Goal: Task Accomplishment & Management: Manage account settings

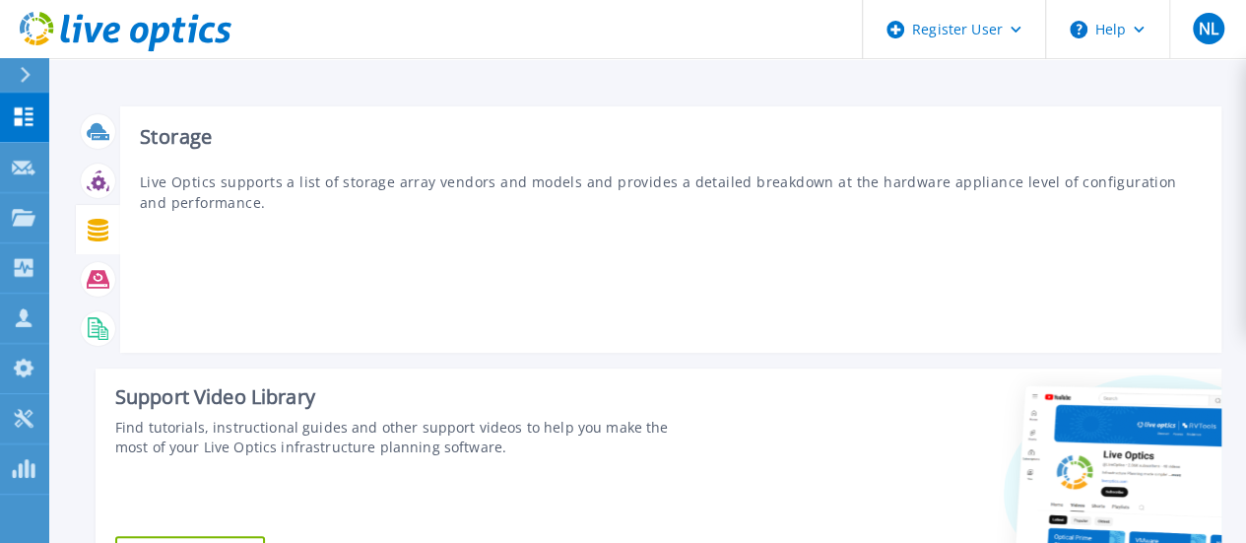
scroll to position [493, 0]
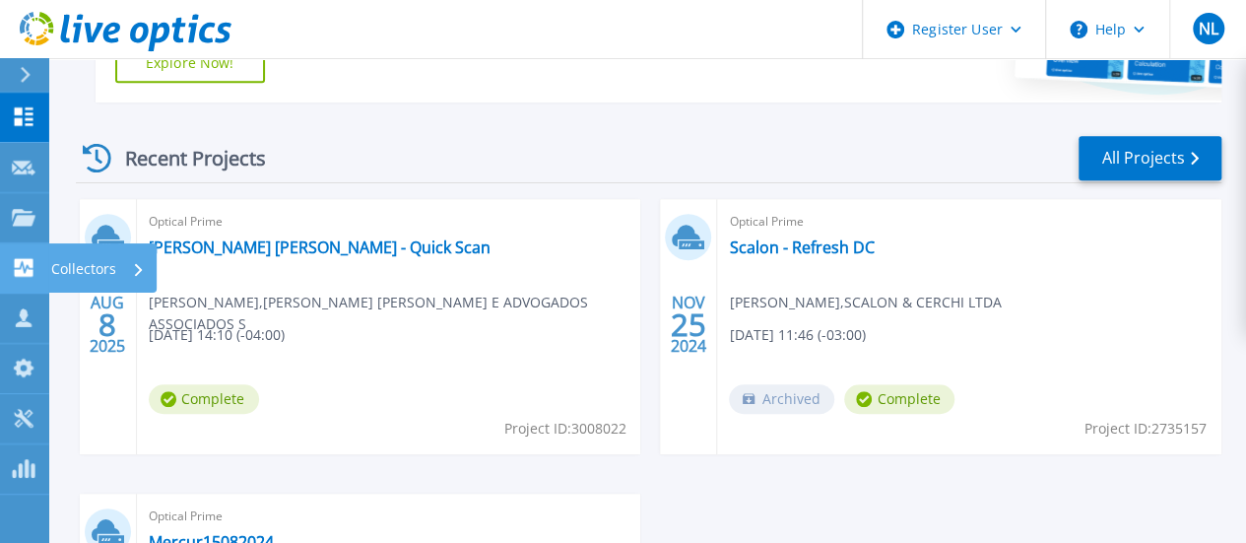
click at [86, 259] on p "Collectors" at bounding box center [83, 268] width 65 height 51
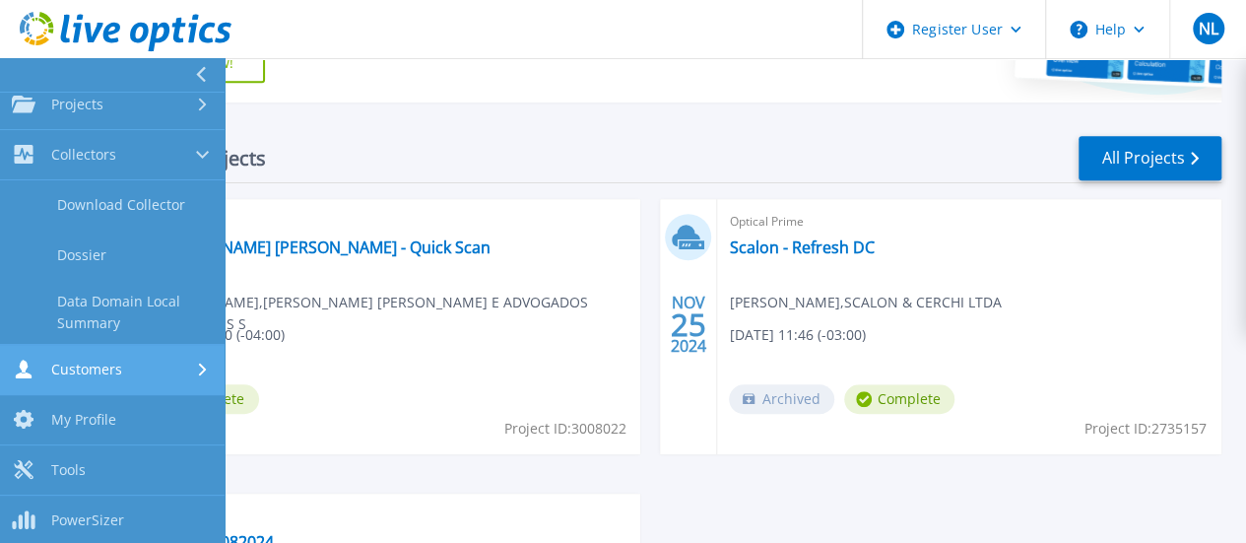
click at [100, 379] on link "Customers Customers" at bounding box center [112, 370] width 225 height 50
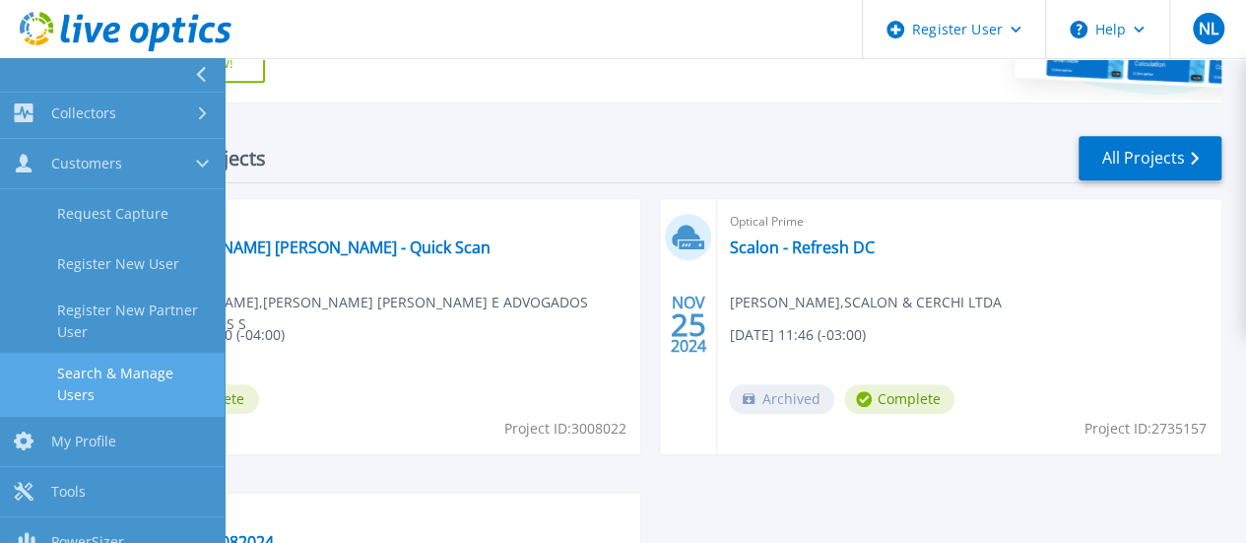
scroll to position [176, 0]
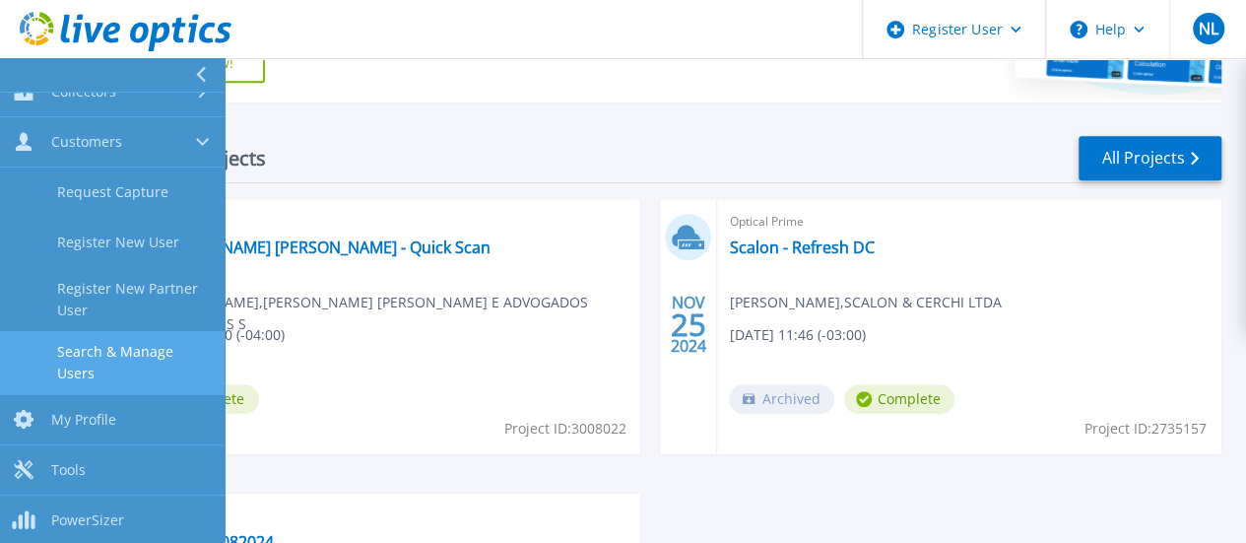
click at [100, 364] on link "Search & Manage Users" at bounding box center [112, 362] width 225 height 63
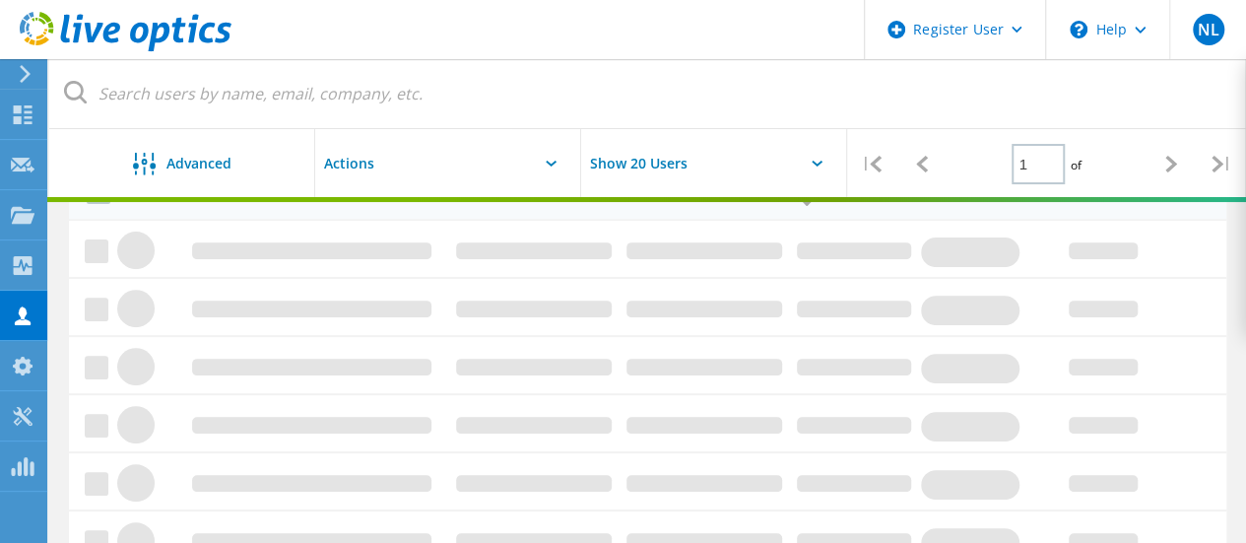
scroll to position [197, 0]
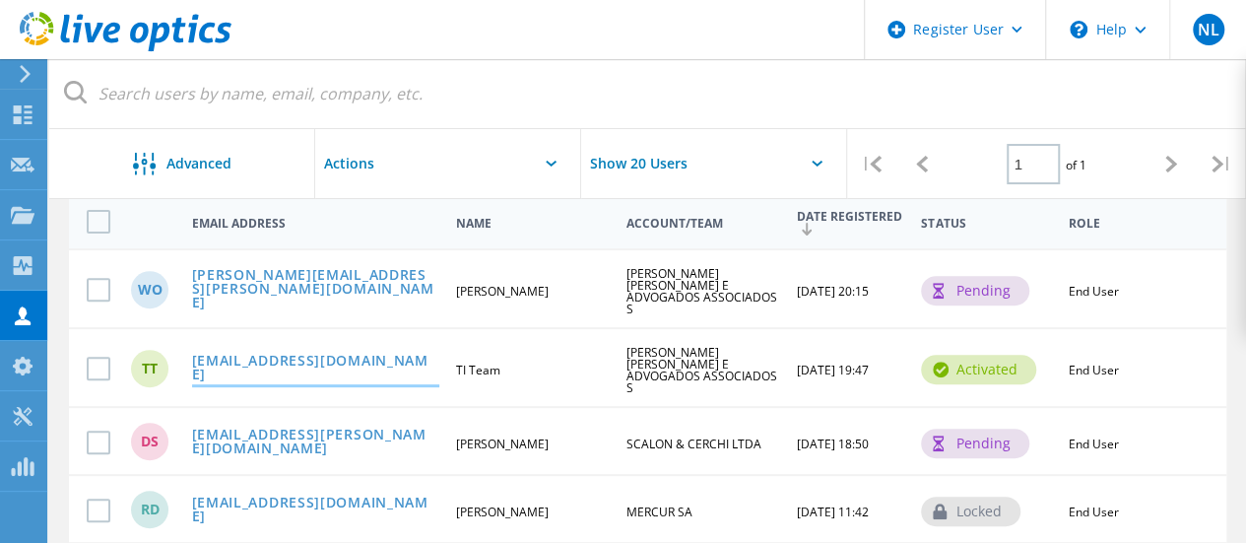
click at [376, 354] on link "[EMAIL_ADDRESS][DOMAIN_NAME]" at bounding box center [315, 369] width 247 height 31
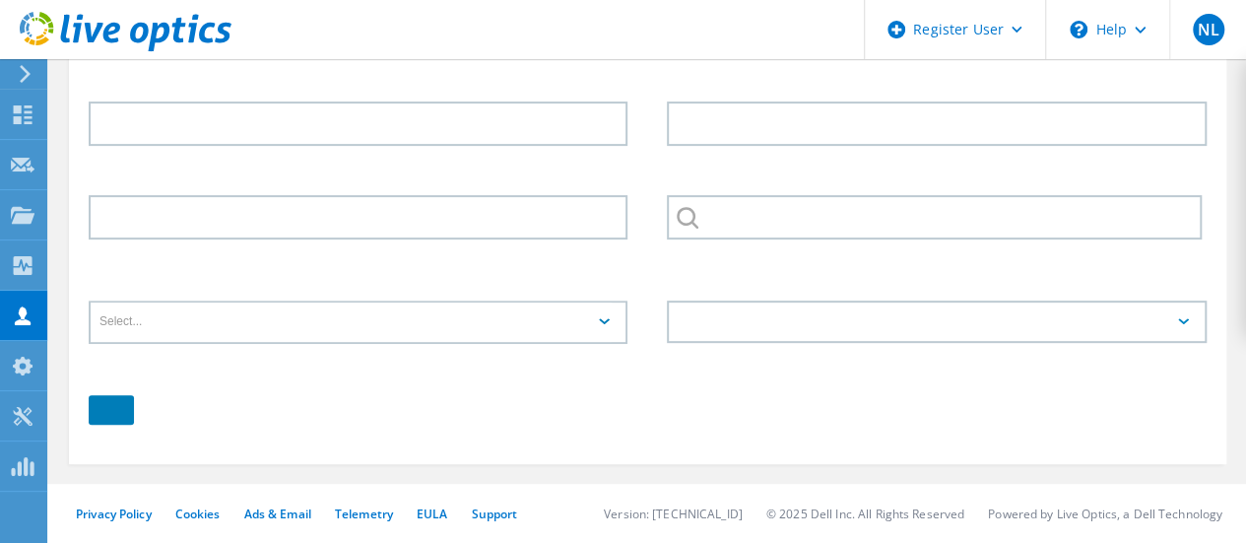
type input "TI"
type input "Team"
type input "[PERSON_NAME] [PERSON_NAME] E ADVOGADOS ASSOCIADOS S"
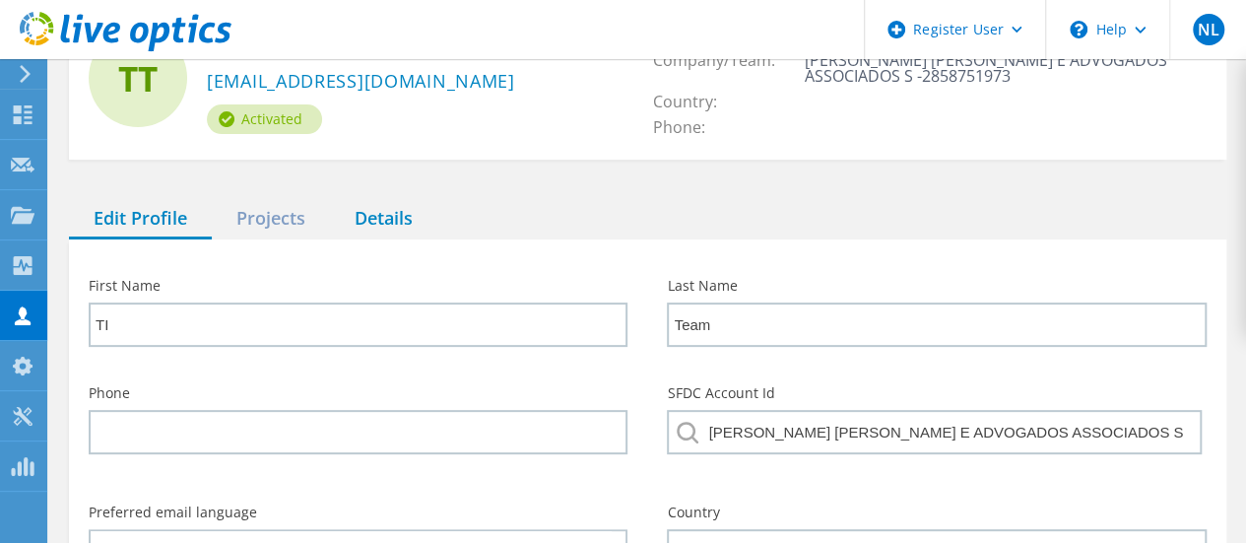
scroll to position [75, 0]
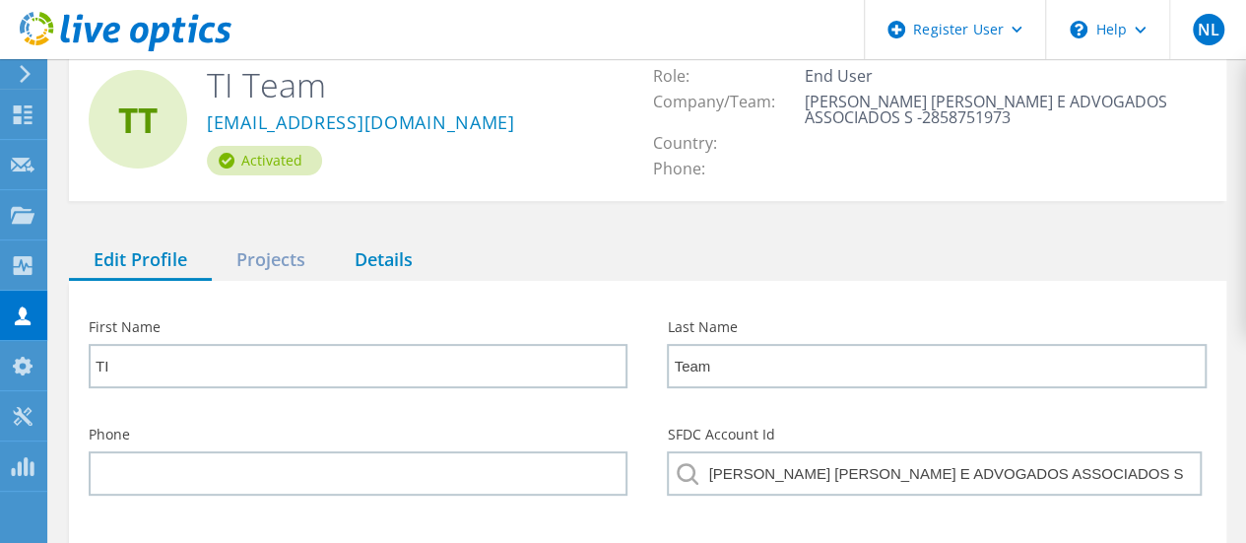
click at [391, 266] on div "Details" at bounding box center [383, 260] width 107 height 40
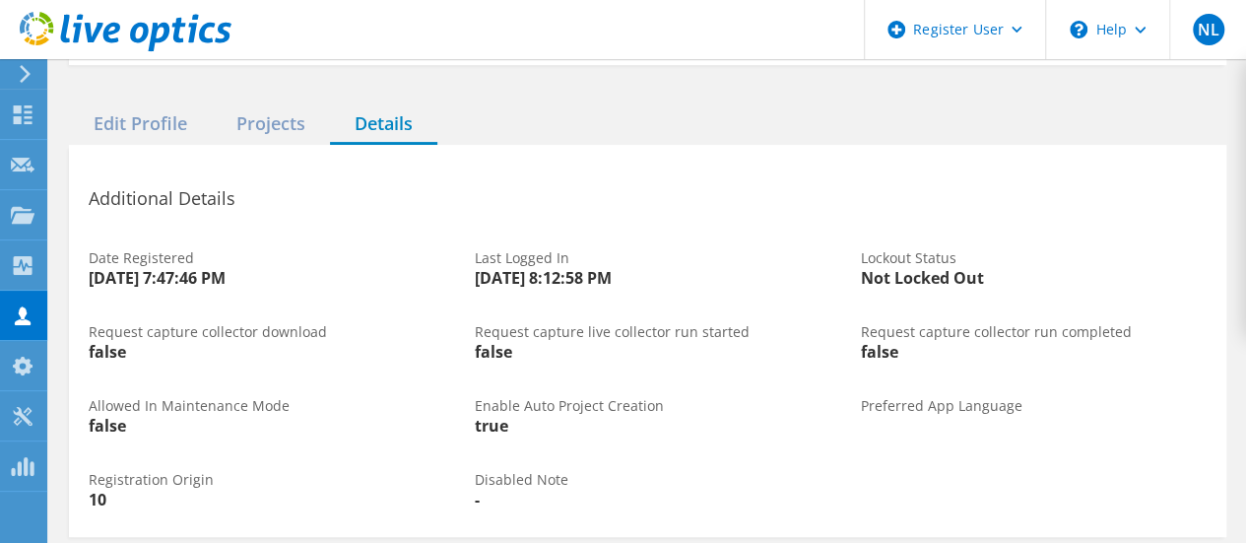
scroll to position [185, 0]
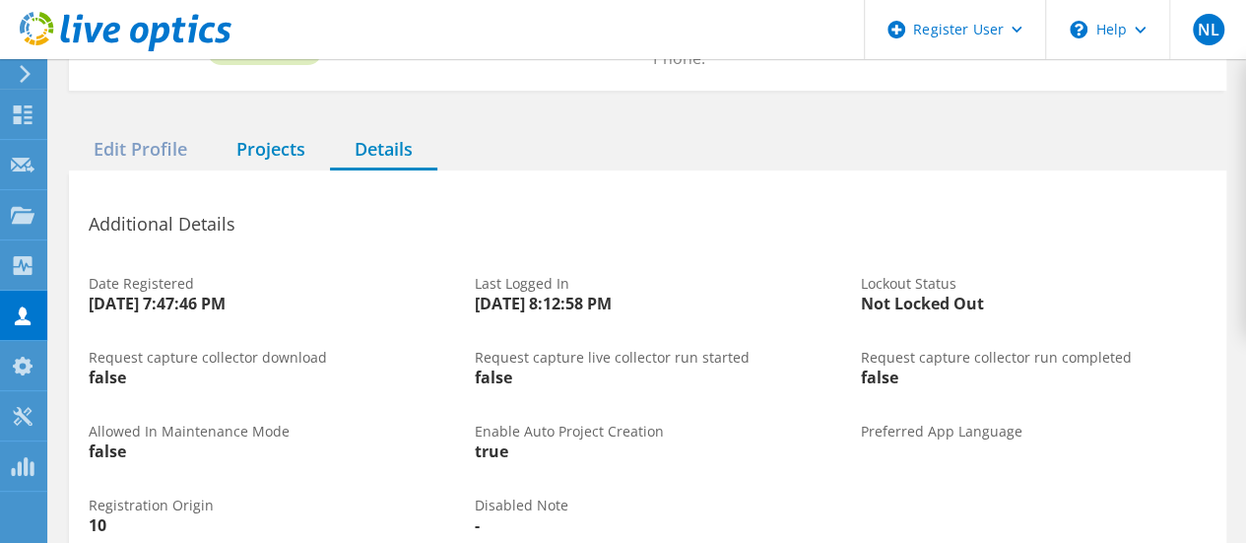
click at [270, 154] on div "Projects" at bounding box center [271, 150] width 118 height 40
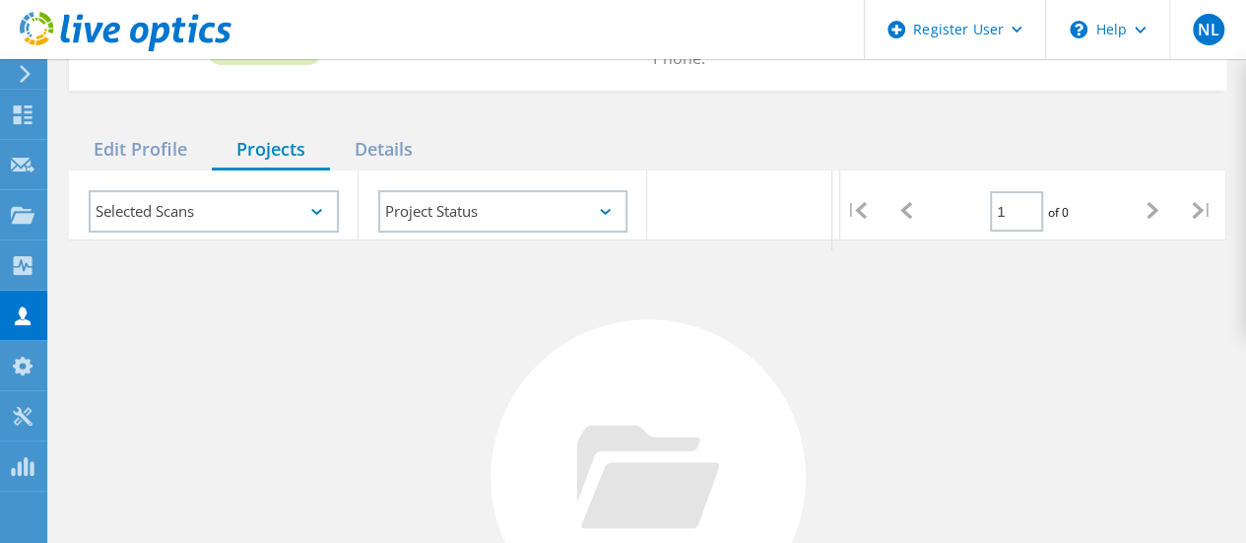
click at [286, 241] on div "Selected Scans" at bounding box center [214, 211] width 290 height 82
click at [278, 217] on div "Selected Scans" at bounding box center [214, 211] width 250 height 42
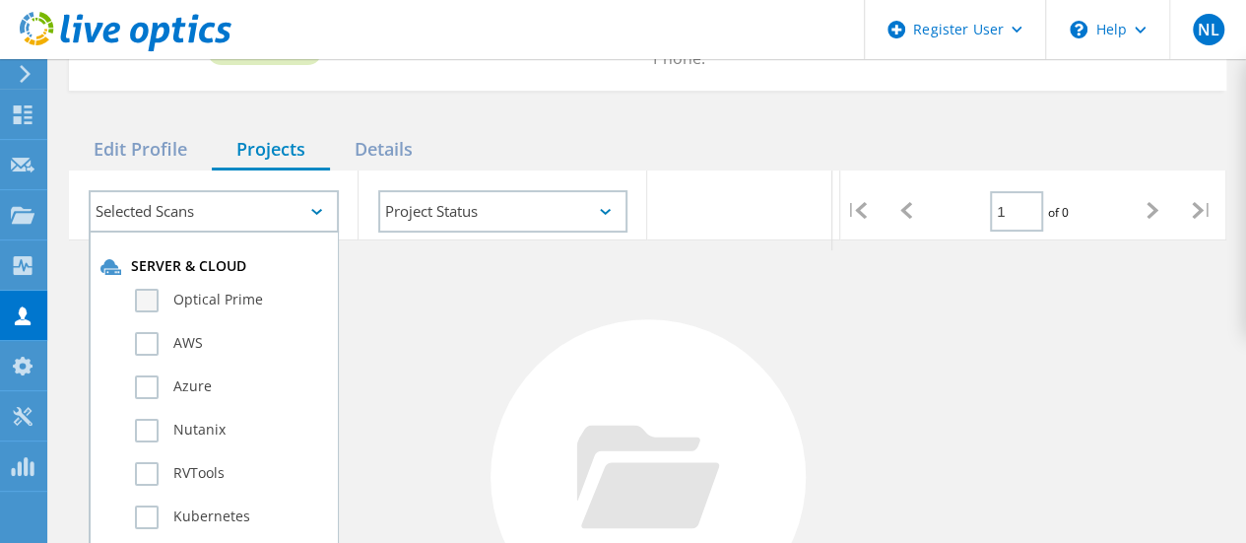
click at [240, 297] on label "Optical Prime" at bounding box center [231, 301] width 192 height 24
click at [0, 0] on input "Optical Prime" at bounding box center [0, 0] width 0 height 0
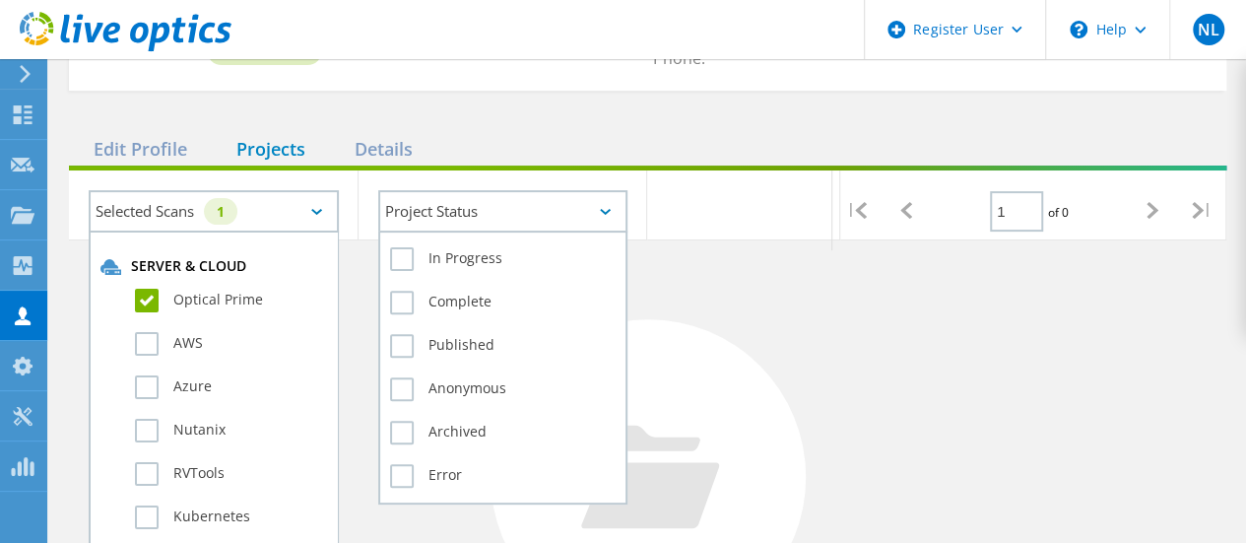
click at [573, 232] on div "Project Status In Progress Complete Published Anonymous Archived Error" at bounding box center [503, 211] width 250 height 42
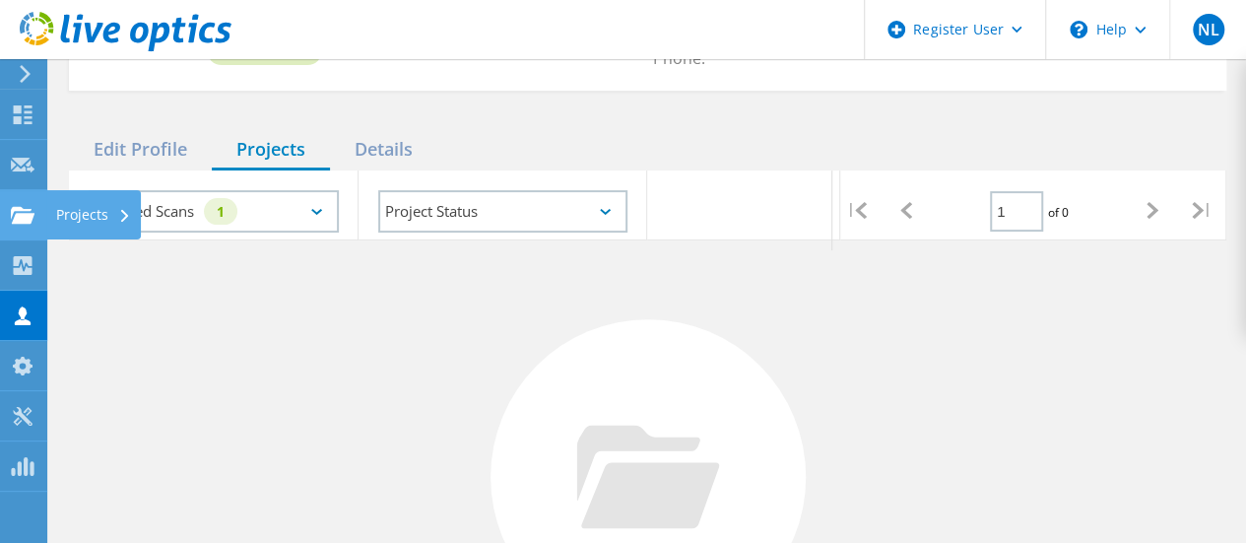
click at [26, 221] on use at bounding box center [23, 214] width 24 height 17
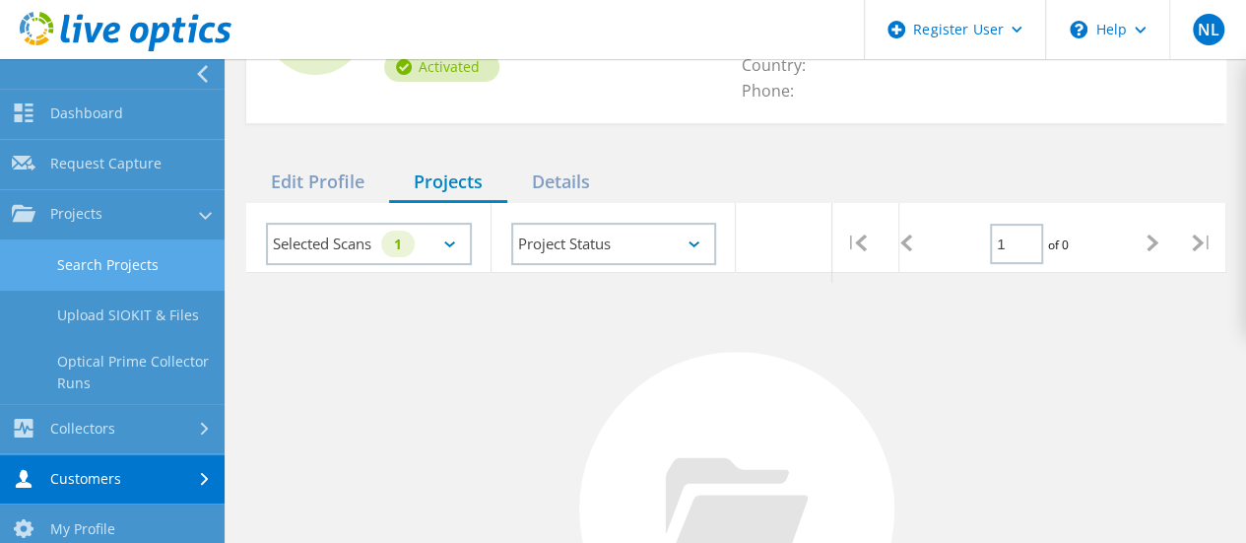
click at [106, 259] on link "Search Projects" at bounding box center [112, 265] width 225 height 50
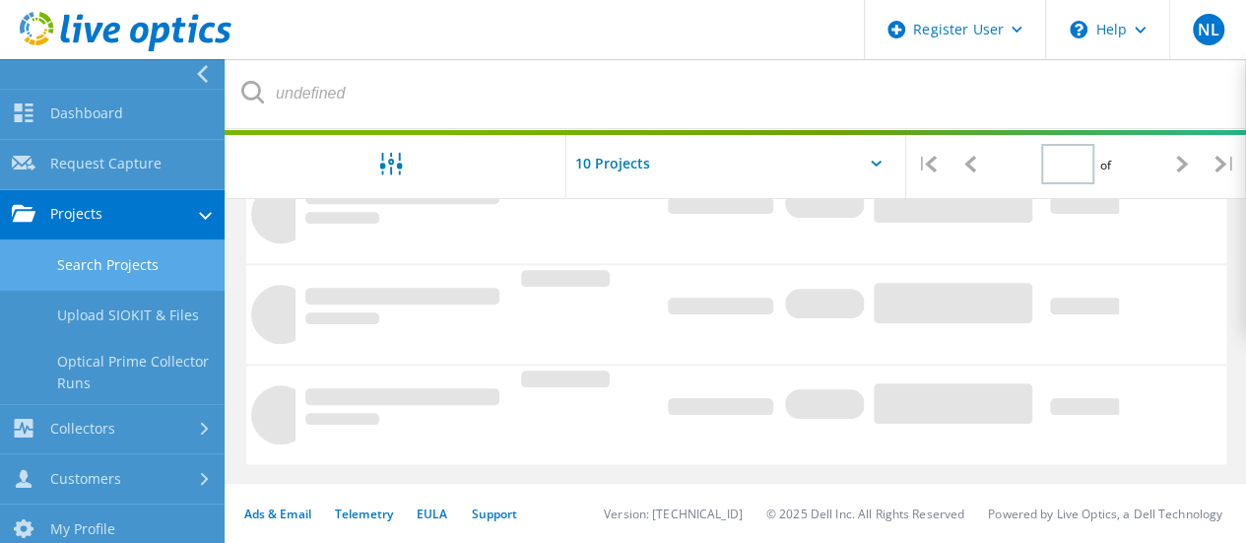
scroll to position [457, 0]
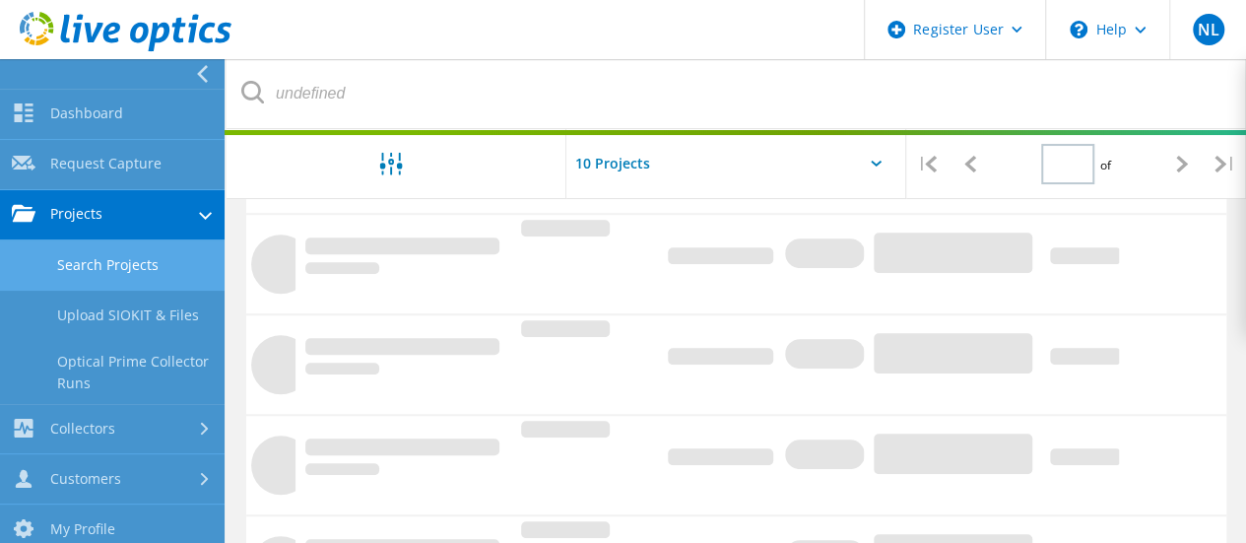
type input "1"
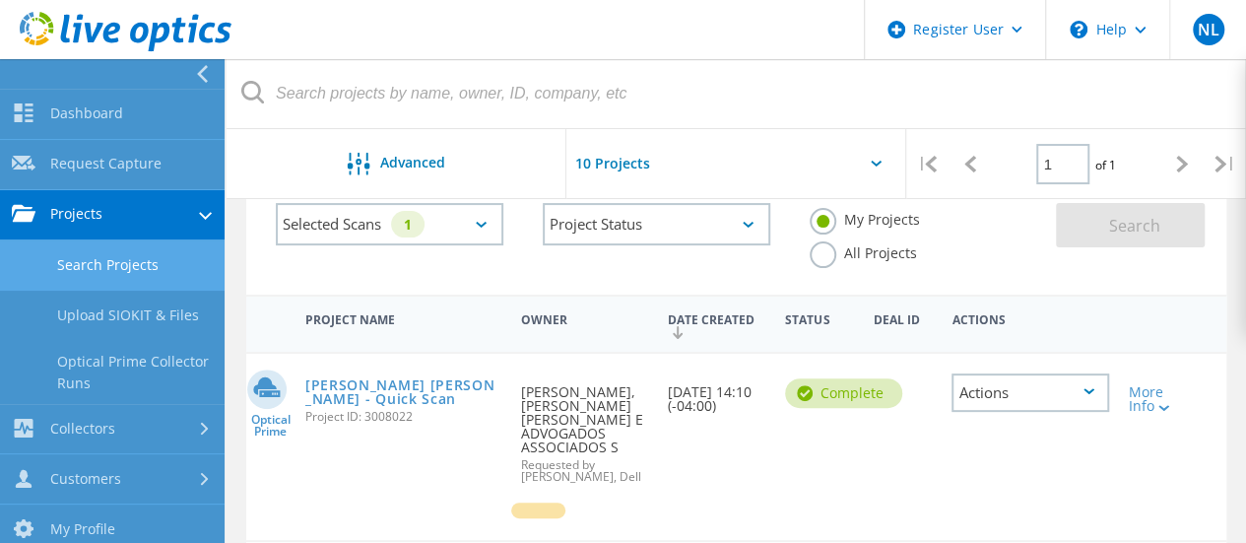
scroll to position [63, 0]
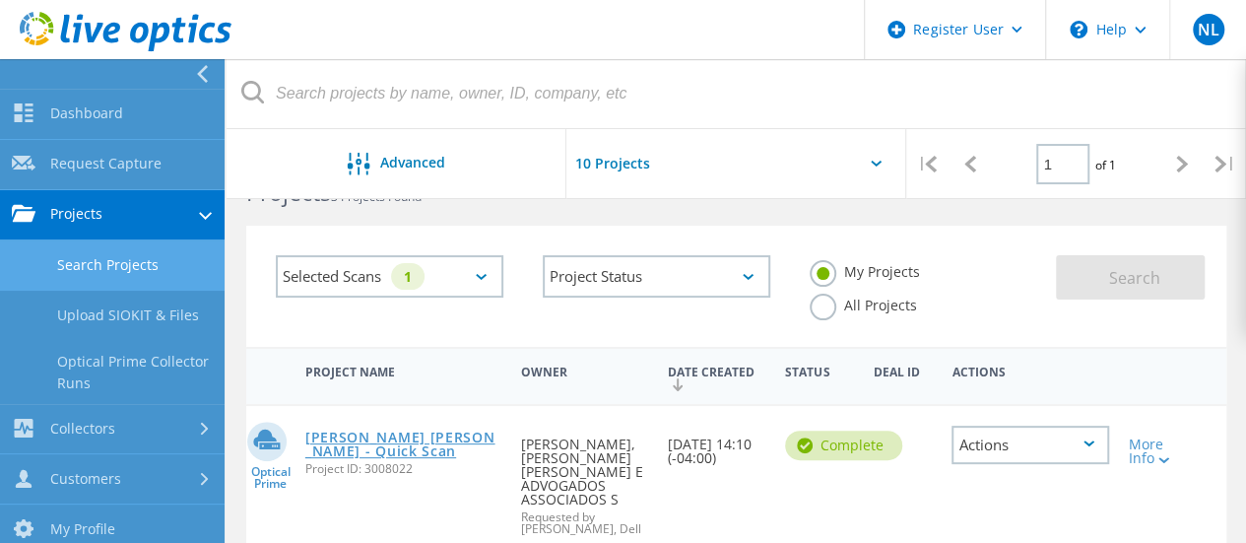
click at [376, 448] on link "[PERSON_NAME] [PERSON_NAME] - Quick Scan" at bounding box center [403, 445] width 196 height 28
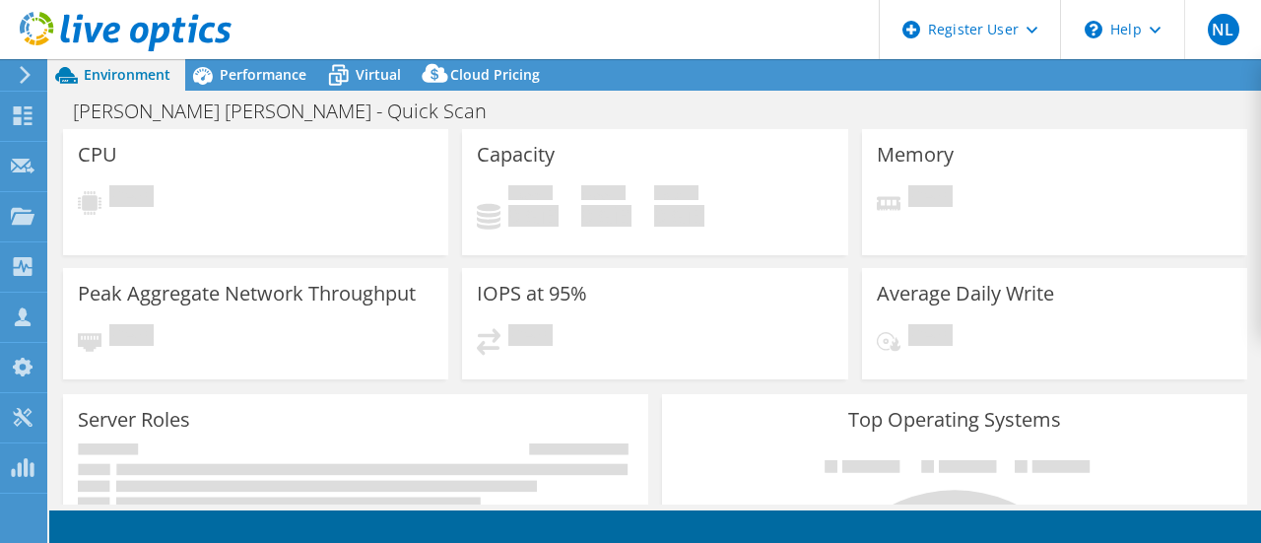
select select "USD"
select select "SouthAmerica"
select select "BRL"
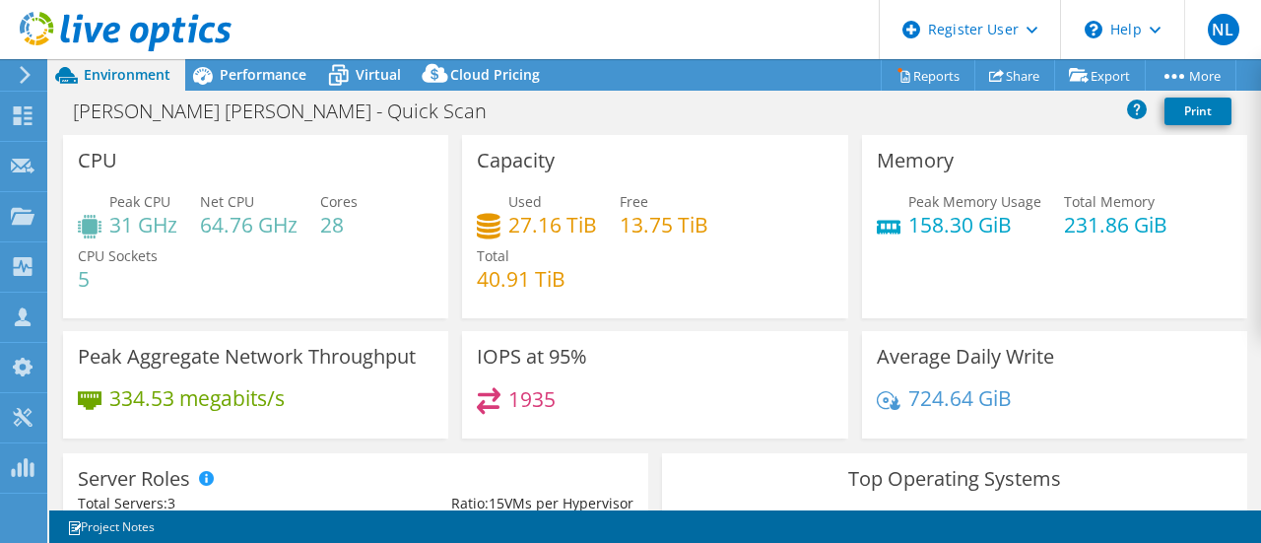
scroll to position [296, 0]
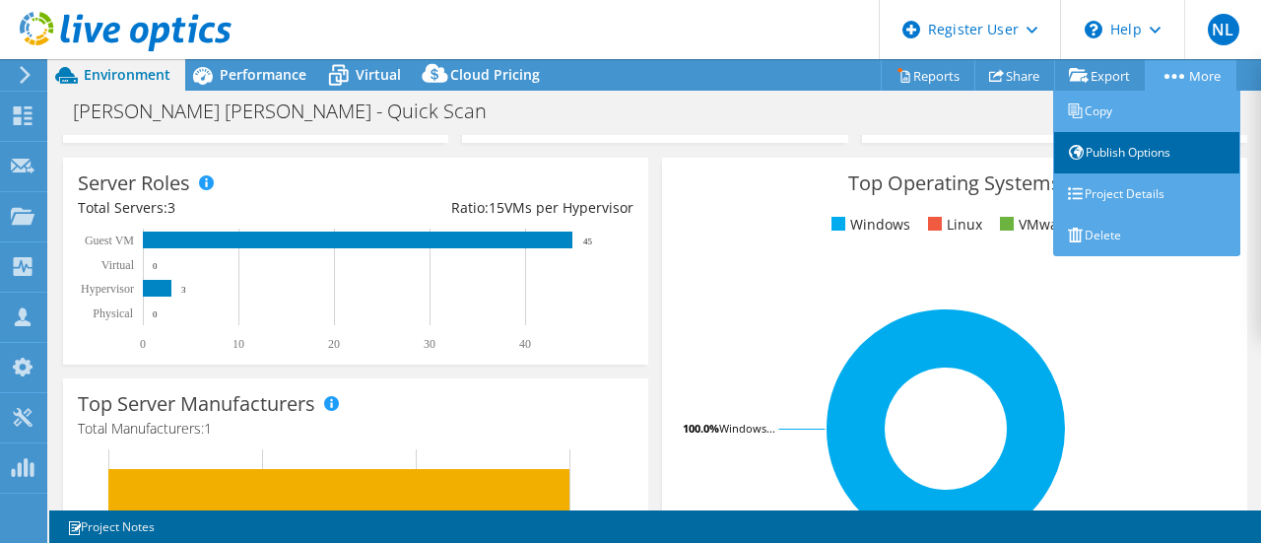
click at [1106, 161] on link "Publish Options" at bounding box center [1146, 152] width 187 height 41
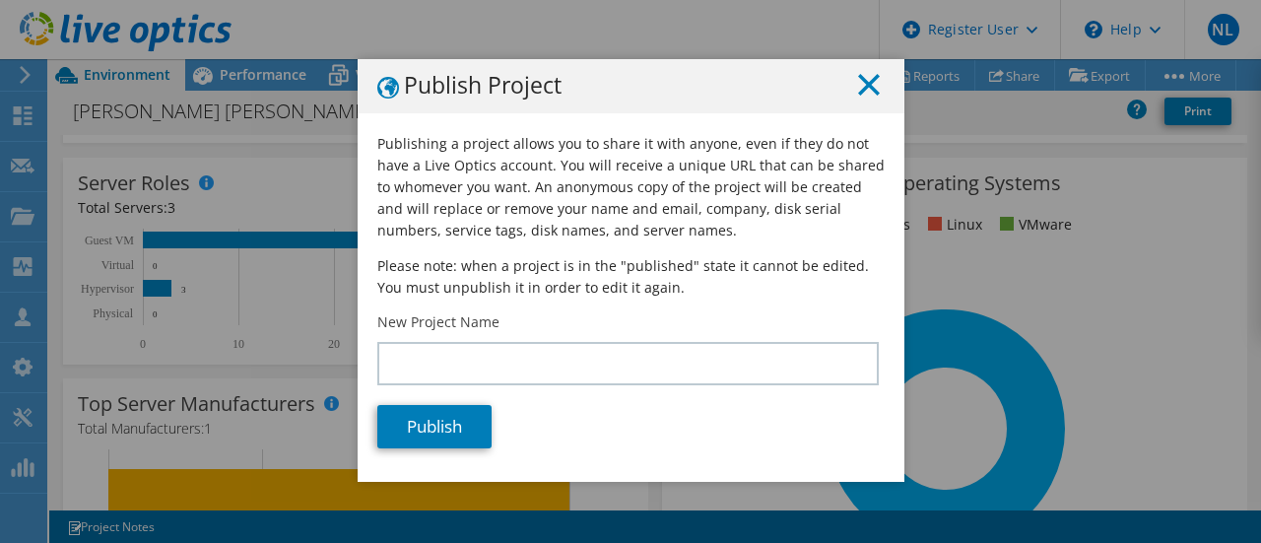
click at [858, 92] on icon at bounding box center [869, 85] width 22 height 22
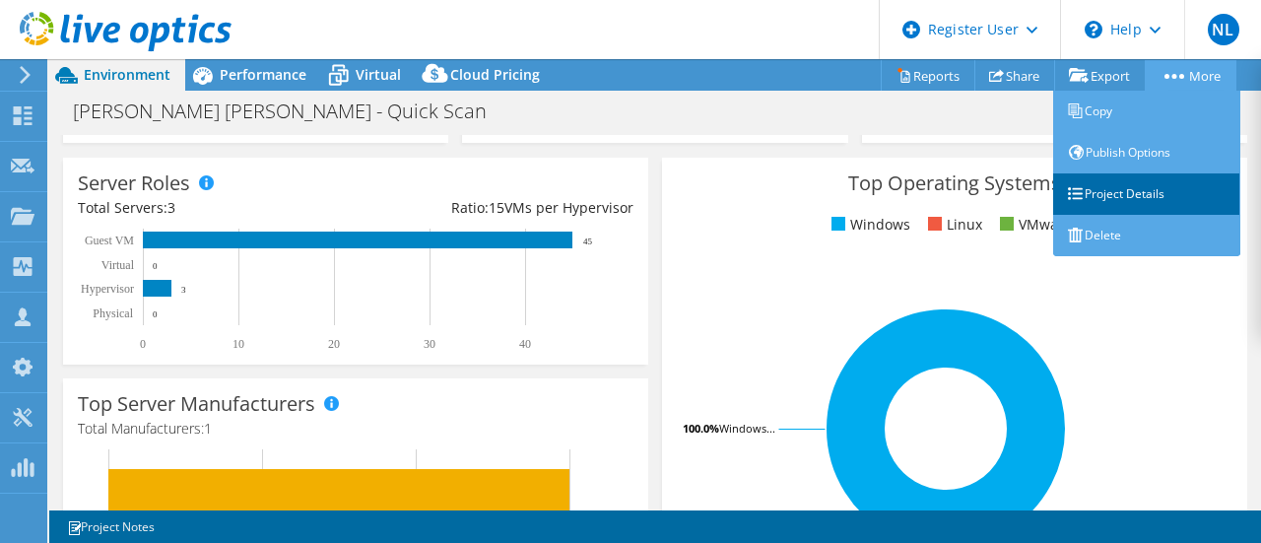
click at [1119, 199] on link "Project Details" at bounding box center [1146, 193] width 187 height 41
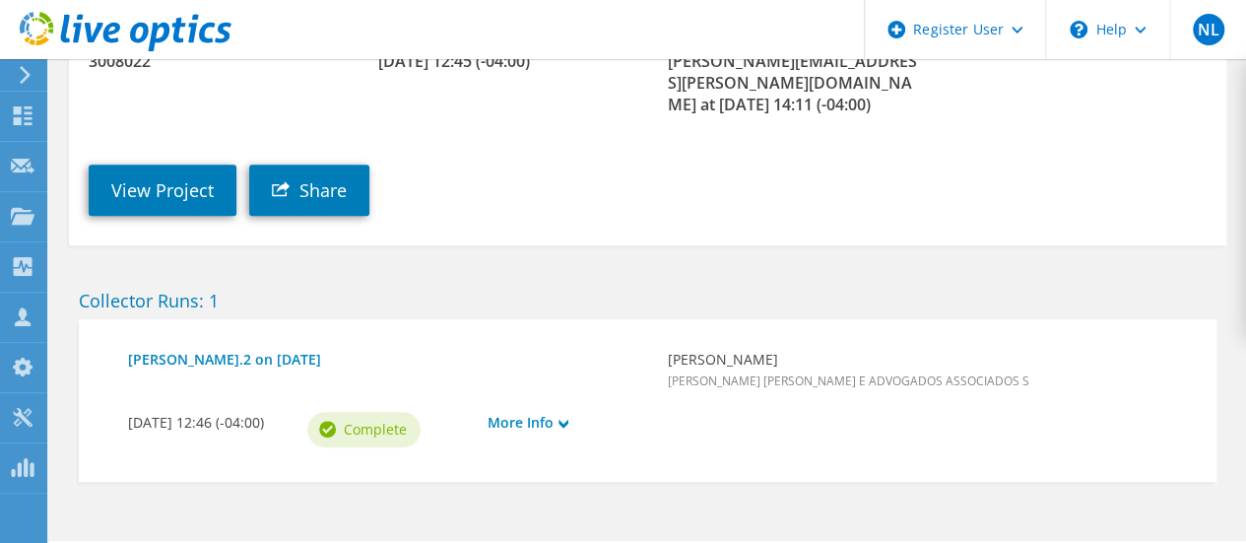
scroll to position [433, 0]
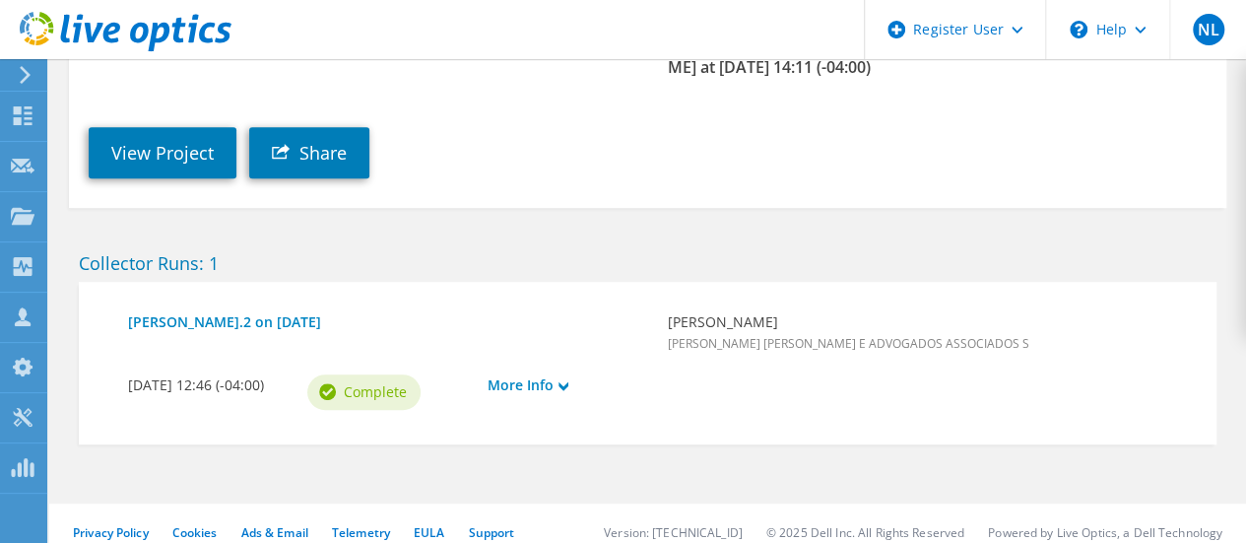
click at [541, 539] on div "Privacy Policy Cookies Ads & Email Telemetry EULA Support Version: 25.2.12.1 © …" at bounding box center [647, 532] width 1197 height 59
